Goal: Navigation & Orientation: Go to known website

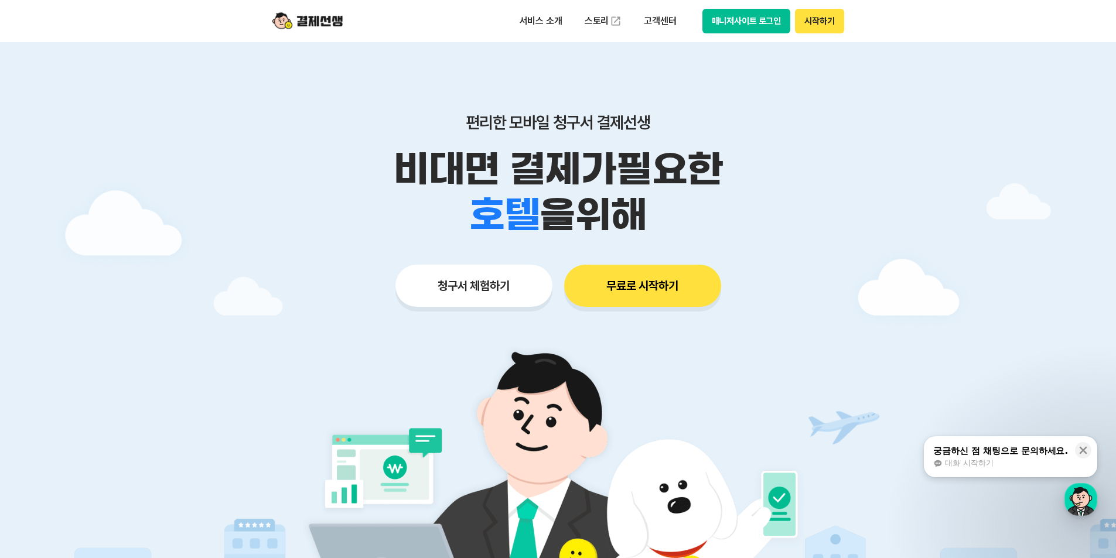
click at [750, 21] on button "매니저사이트 로그인" at bounding box center [746, 21] width 88 height 25
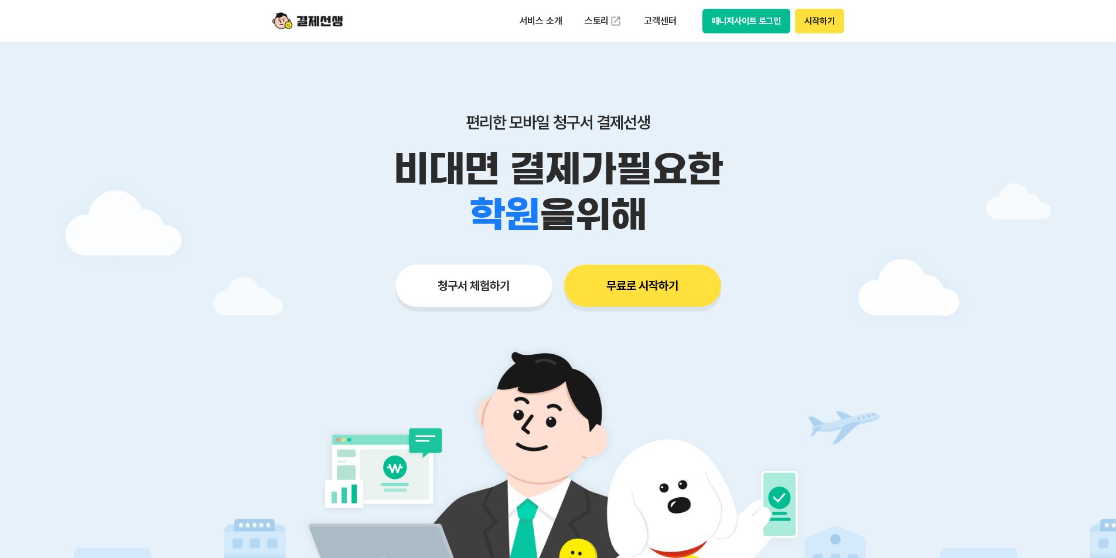
click at [753, 18] on button "매니저사이트 로그인" at bounding box center [746, 21] width 88 height 25
click at [738, 14] on button "매니저사이트 로그인" at bounding box center [746, 21] width 88 height 25
